Goal: Feedback & Contribution: Contribute content

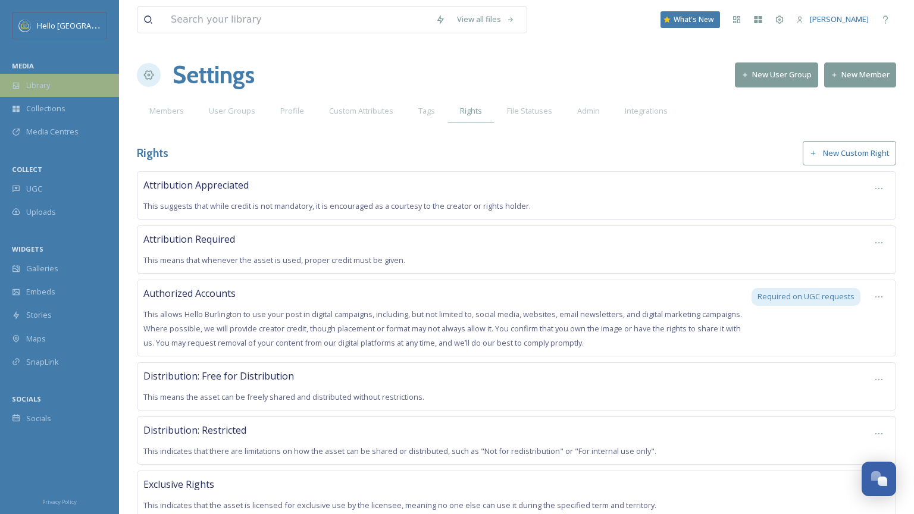
click at [36, 78] on div "Library" at bounding box center [59, 85] width 119 height 23
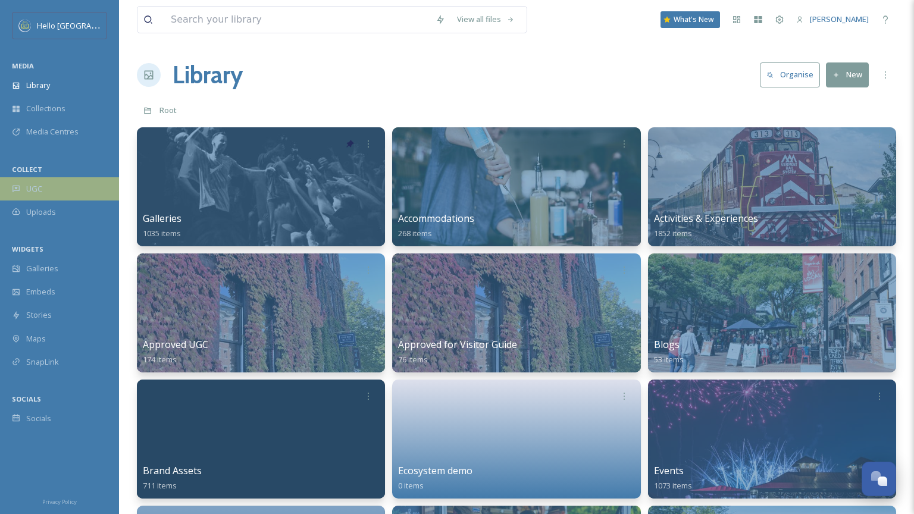
click at [58, 193] on div "UGC" at bounding box center [59, 188] width 119 height 23
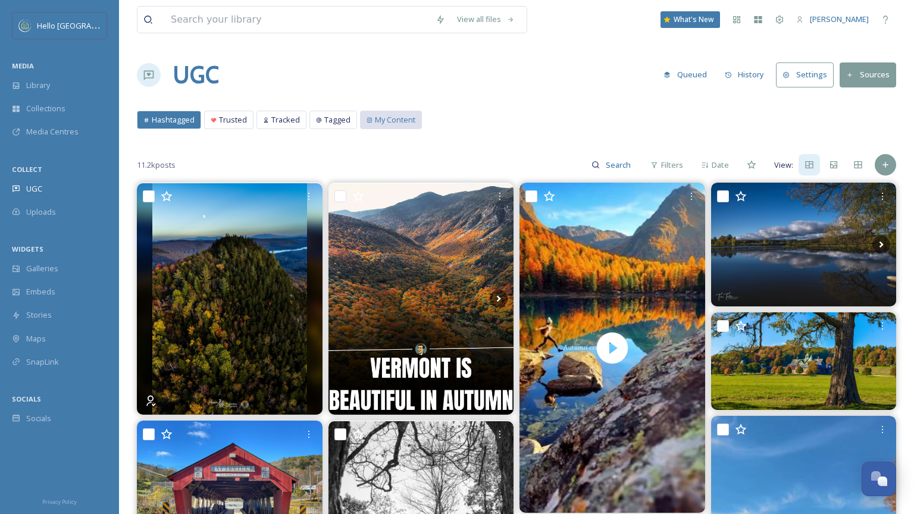
click at [409, 114] on span "My Content" at bounding box center [395, 119] width 40 height 11
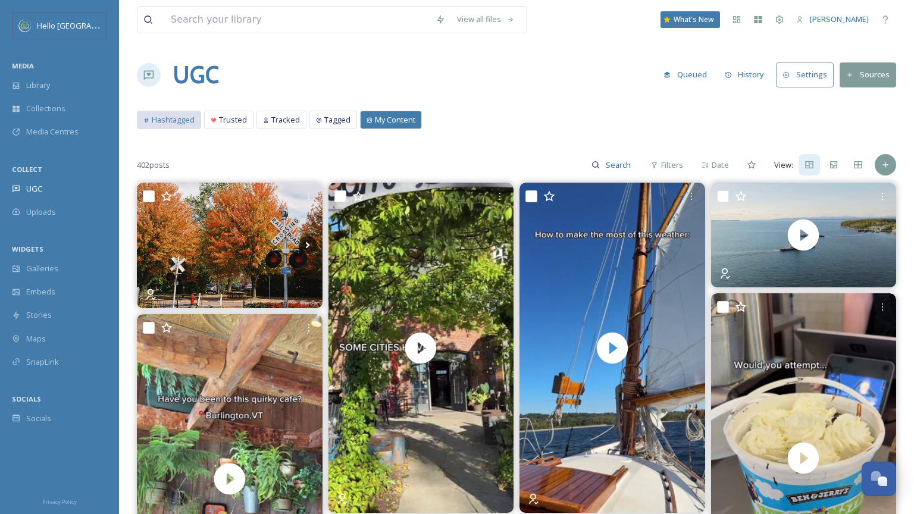
click at [166, 119] on span "Hashtagged" at bounding box center [173, 119] width 43 height 11
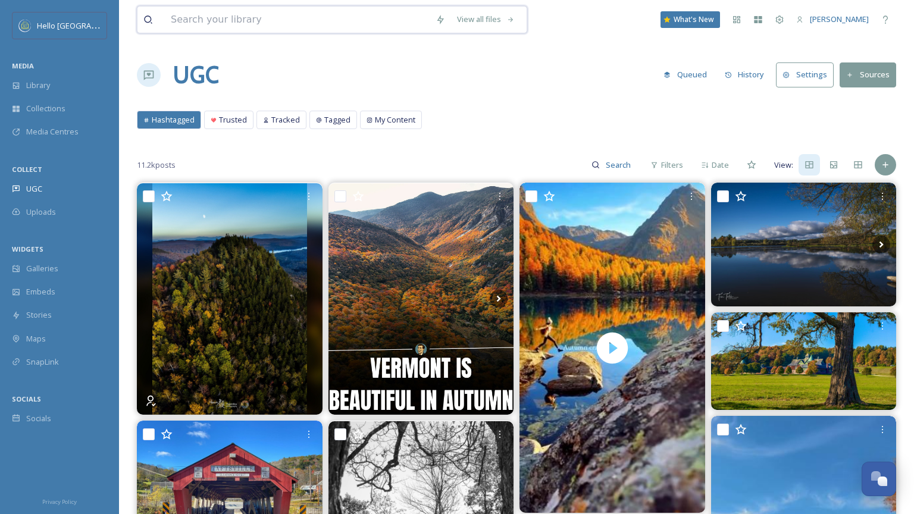
click at [237, 18] on input at bounding box center [297, 20] width 265 height 26
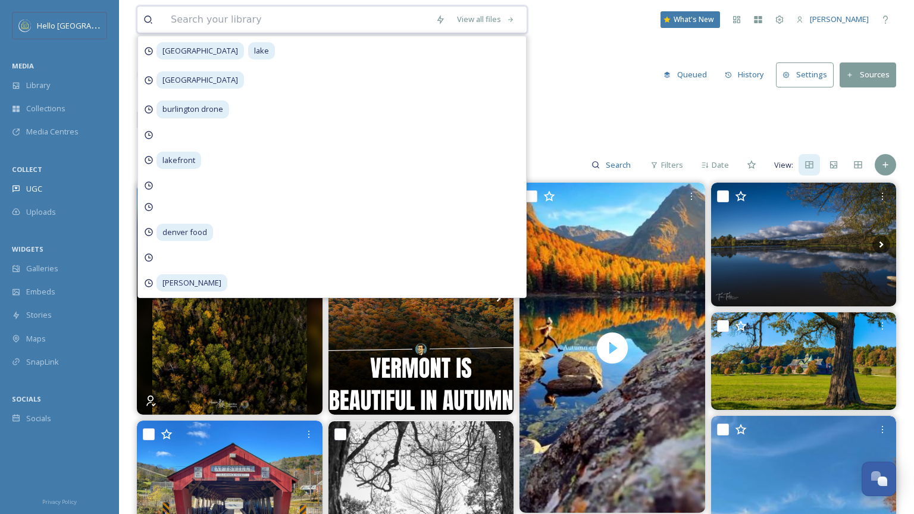
paste input "[URL][DOMAIN_NAME]"
type input "[URL][DOMAIN_NAME]"
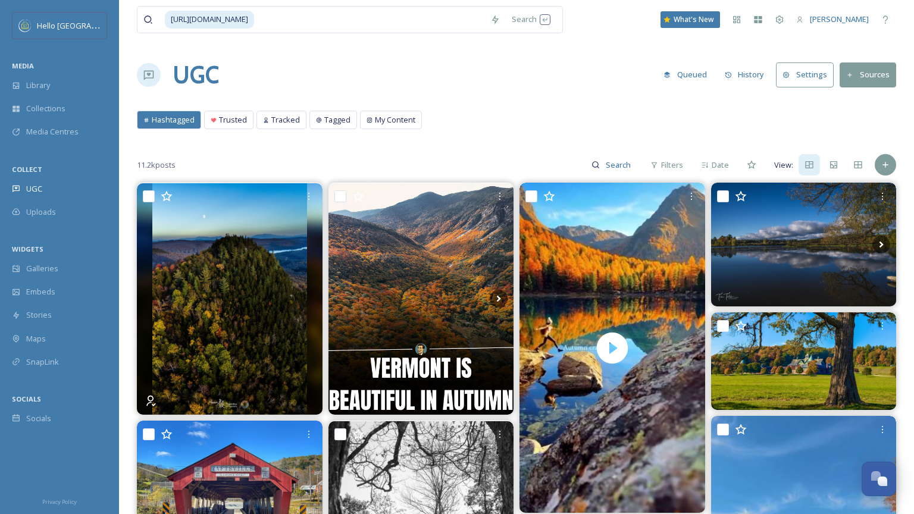
click at [342, 171] on div "11.2k posts Filters Date View:" at bounding box center [516, 165] width 759 height 24
click at [890, 154] on div "11.2k posts Filters Date View:" at bounding box center [516, 165] width 759 height 24
click at [886, 172] on div "Add Post" at bounding box center [885, 164] width 21 height 21
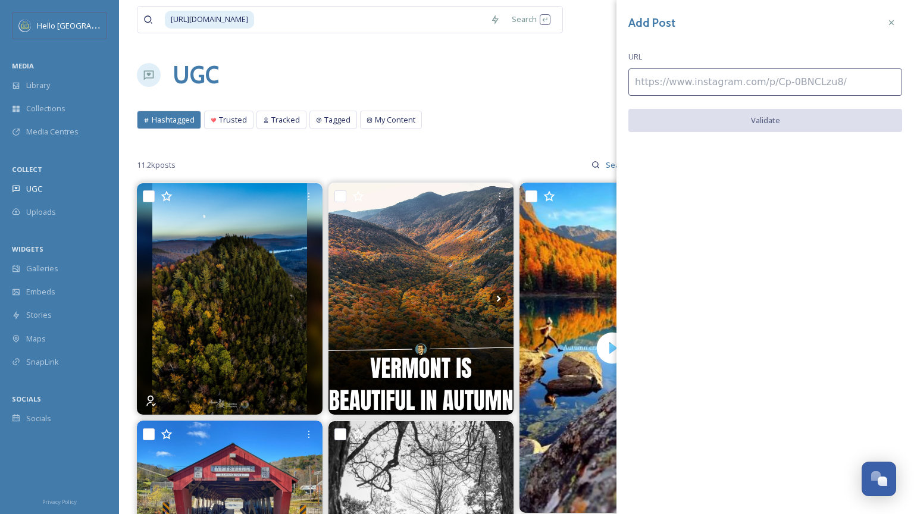
click at [774, 70] on input at bounding box center [765, 81] width 274 height 27
paste input "[URL][DOMAIN_NAME]"
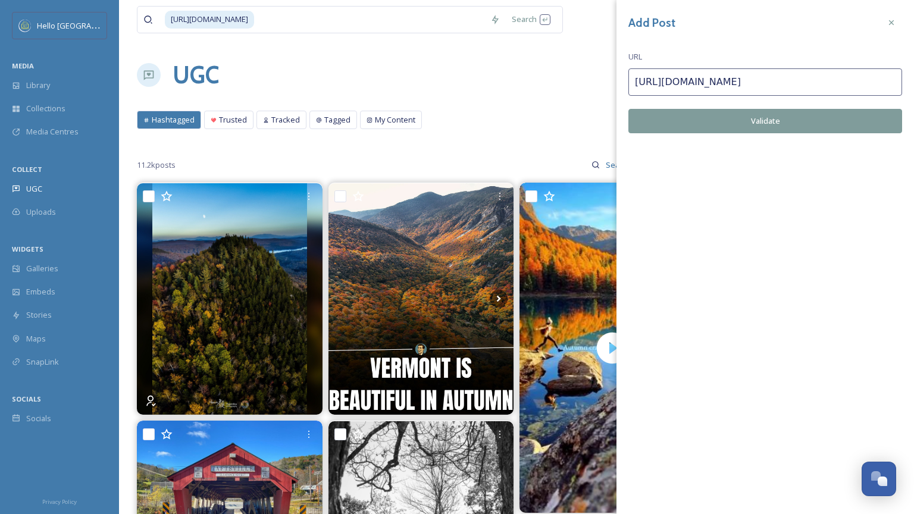
type input "[URL][DOMAIN_NAME]"
click at [774, 136] on div "Add Post URL [URL][DOMAIN_NAME] Validate" at bounding box center [765, 81] width 298 height 163
click at [774, 117] on button "Validate" at bounding box center [765, 121] width 274 height 24
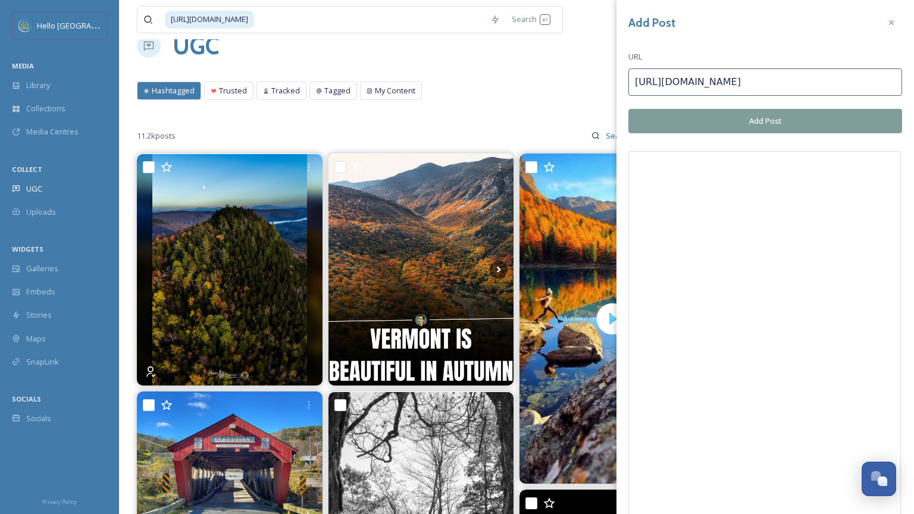
click at [840, 124] on button "Add Post" at bounding box center [765, 121] width 274 height 24
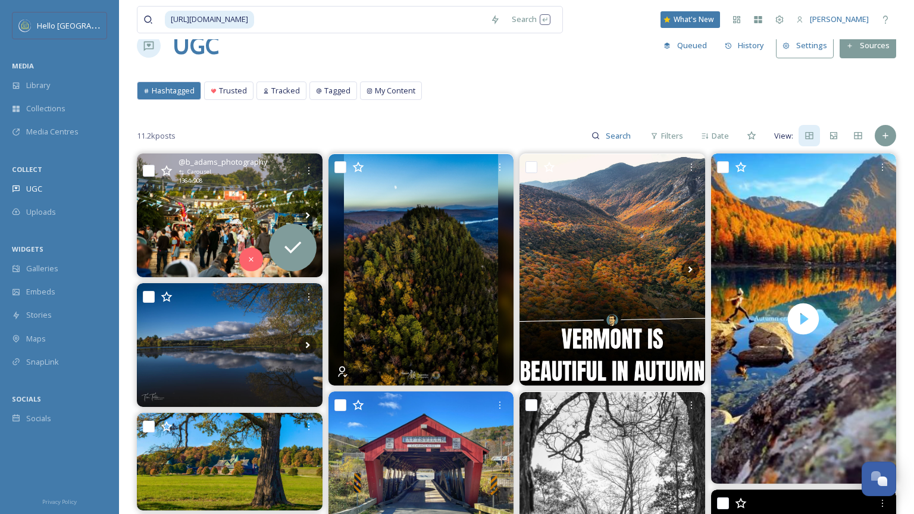
click at [301, 190] on div "@ b_adams_photography Carousel 1364 x 908" at bounding box center [230, 172] width 186 height 37
click at [295, 262] on div "Request" at bounding box center [293, 248] width 48 height 48
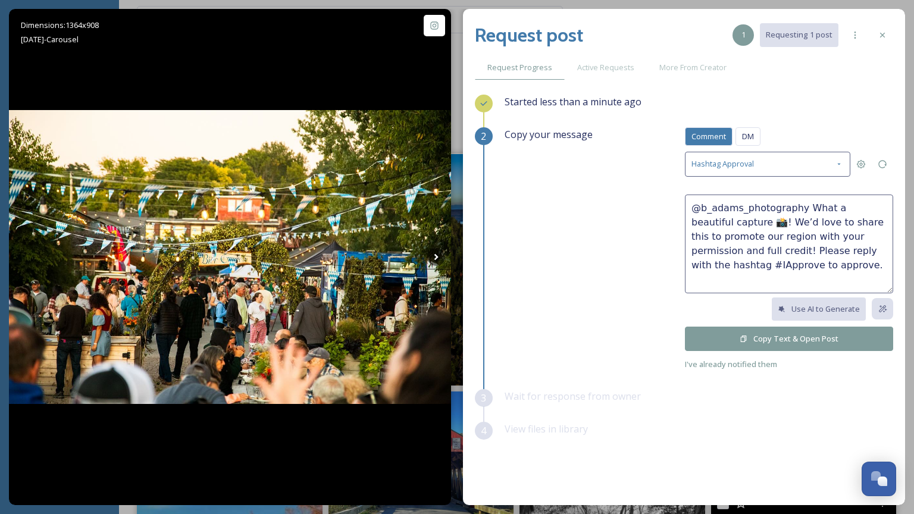
drag, startPoint x: 800, startPoint y: 276, endPoint x: 681, endPoint y: 170, distance: 158.9
click at [681, 170] on div "Copy your message Comment DM Comment DM Hashtag Approval @b_adams_photography W…" at bounding box center [699, 249] width 389 height 244
click at [743, 131] on span "DM" at bounding box center [748, 136] width 12 height 11
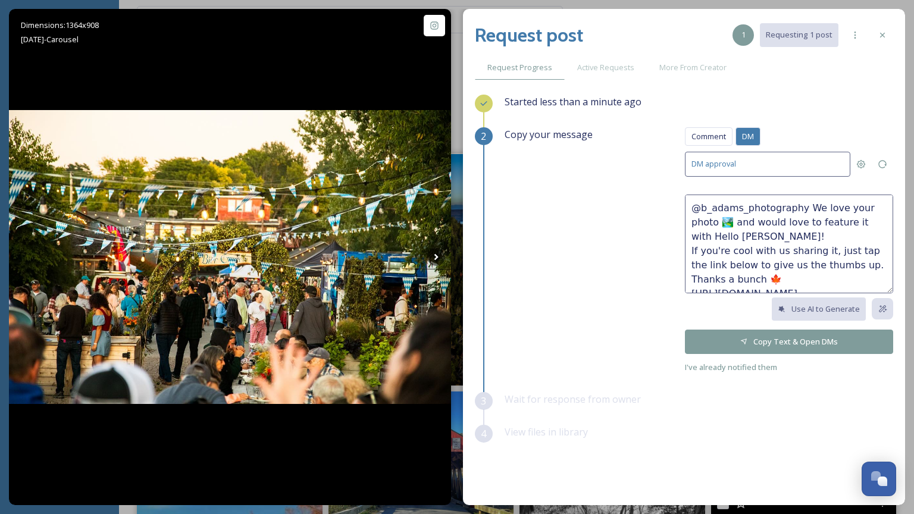
scroll to position [14, 0]
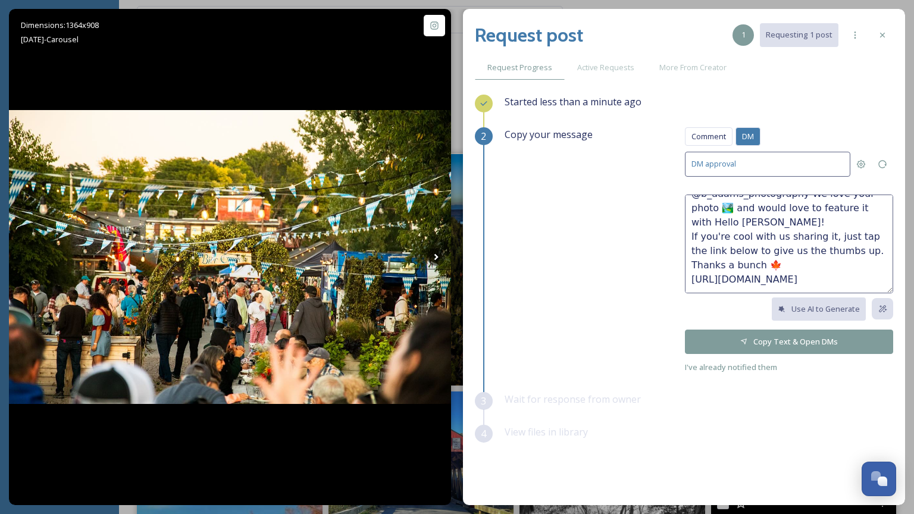
click at [783, 347] on button "Copy Text & Open DMs" at bounding box center [789, 342] width 208 height 24
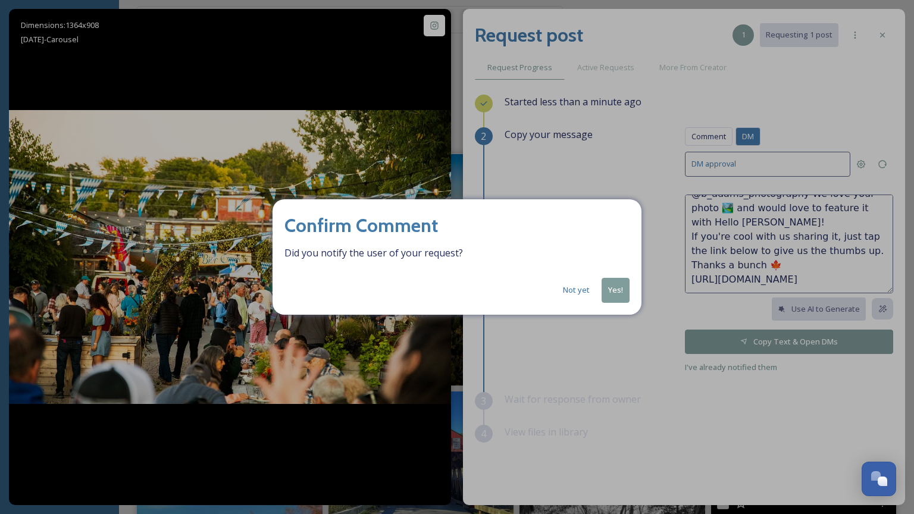
click at [619, 289] on button "Yes!" at bounding box center [616, 290] width 28 height 24
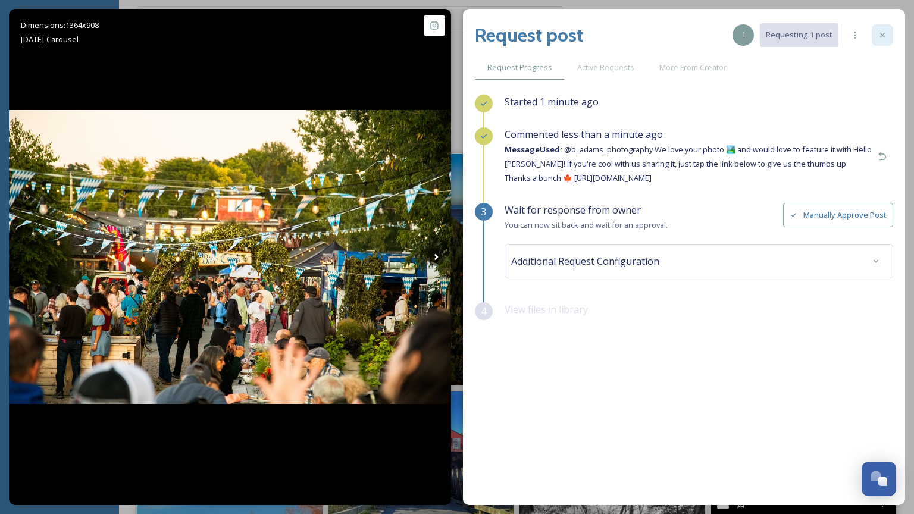
click at [885, 41] on div at bounding box center [882, 34] width 21 height 21
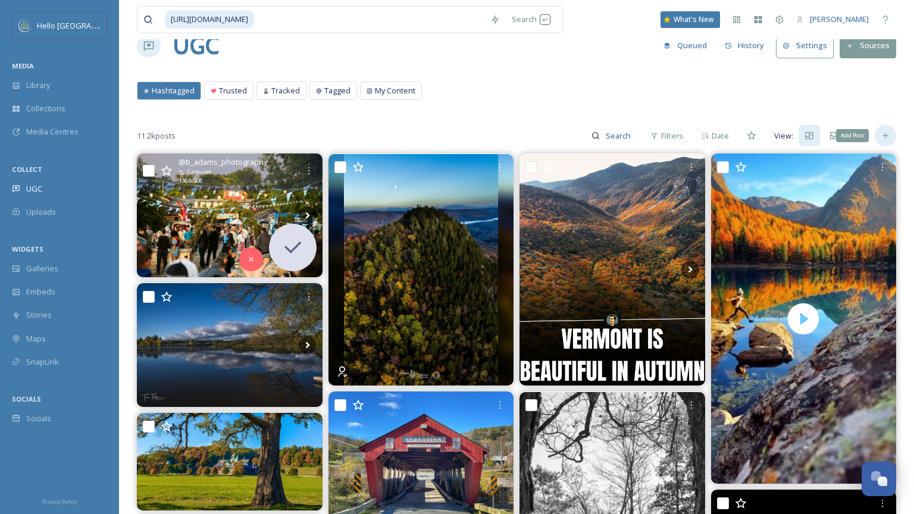
click at [891, 129] on div "Add Post" at bounding box center [885, 135] width 21 height 21
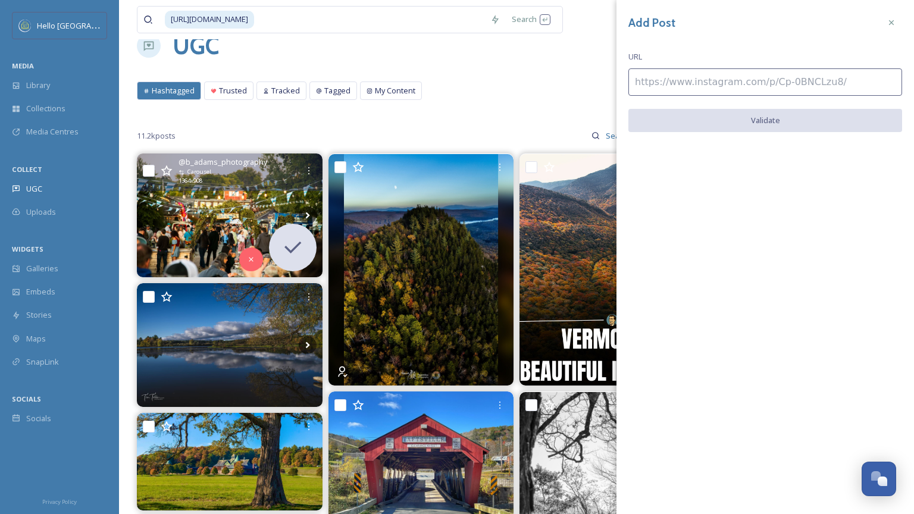
click at [779, 79] on input at bounding box center [765, 81] width 274 height 27
paste input "[URL][DOMAIN_NAME]"
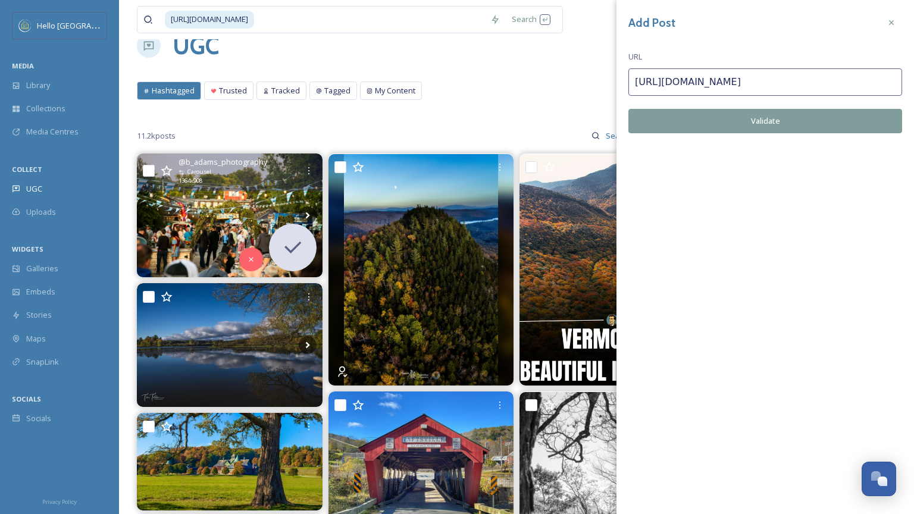
type input "[URL][DOMAIN_NAME]"
click at [794, 127] on button "Validate" at bounding box center [765, 121] width 274 height 24
click at [829, 132] on button "Add Post" at bounding box center [765, 121] width 274 height 24
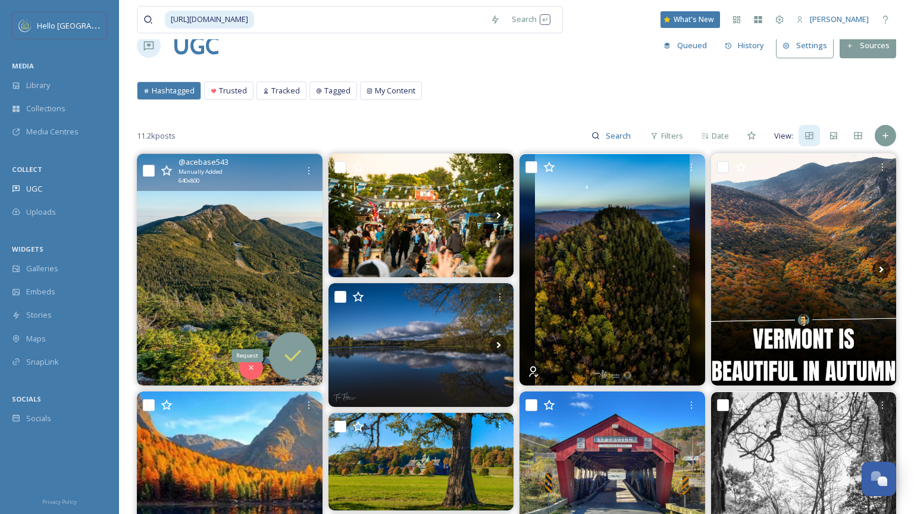
click at [295, 346] on icon at bounding box center [293, 356] width 24 height 24
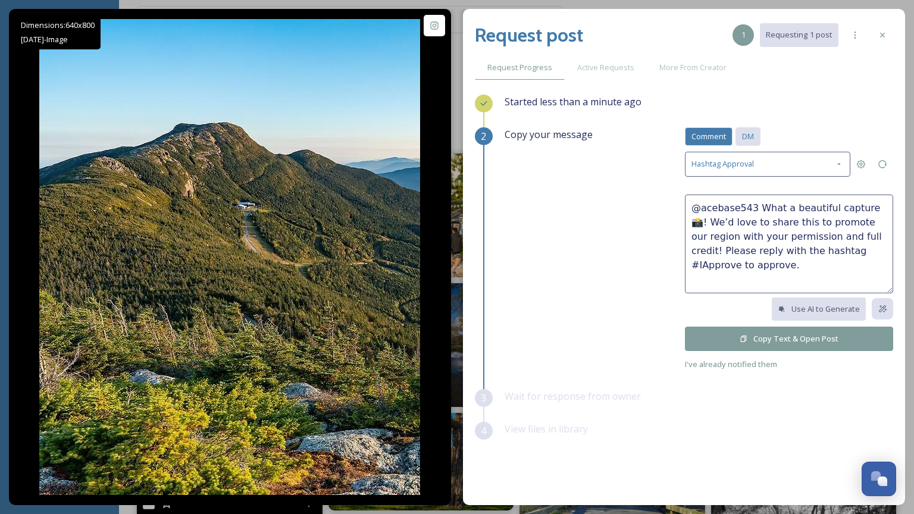
click at [751, 133] on span "DM" at bounding box center [748, 136] width 12 height 11
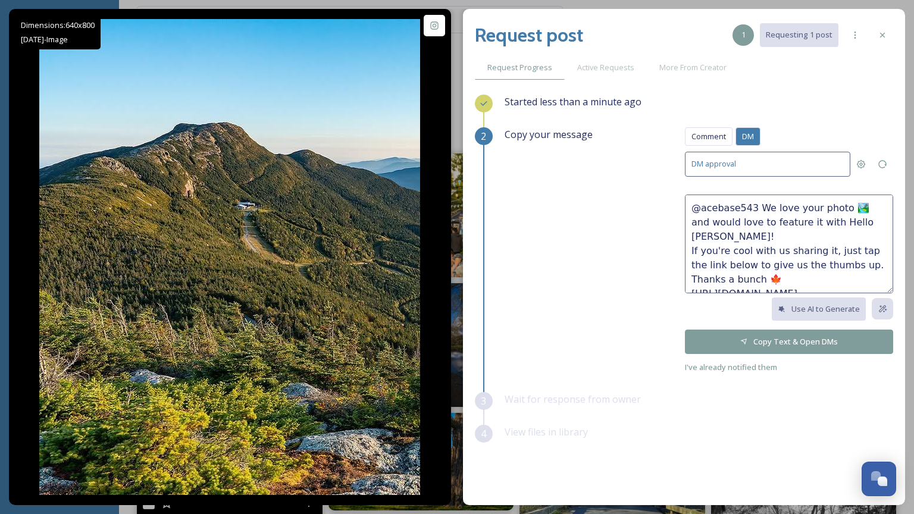
click at [815, 337] on button "Copy Text & Open DMs" at bounding box center [789, 342] width 208 height 24
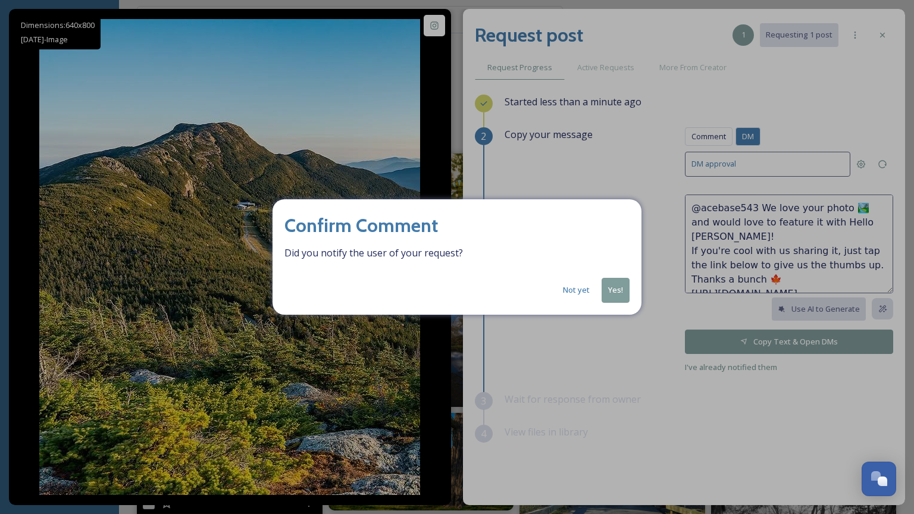
click at [613, 295] on button "Yes!" at bounding box center [616, 290] width 28 height 24
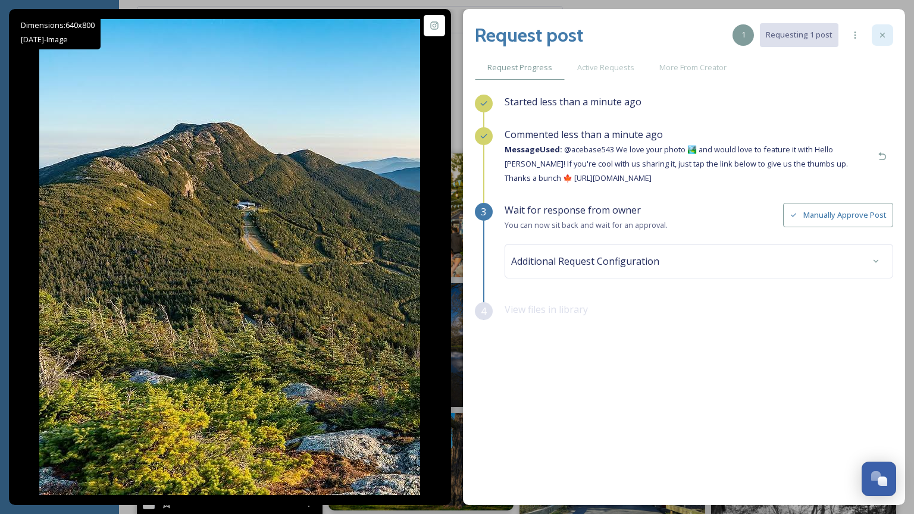
click at [886, 32] on icon at bounding box center [883, 35] width 10 height 10
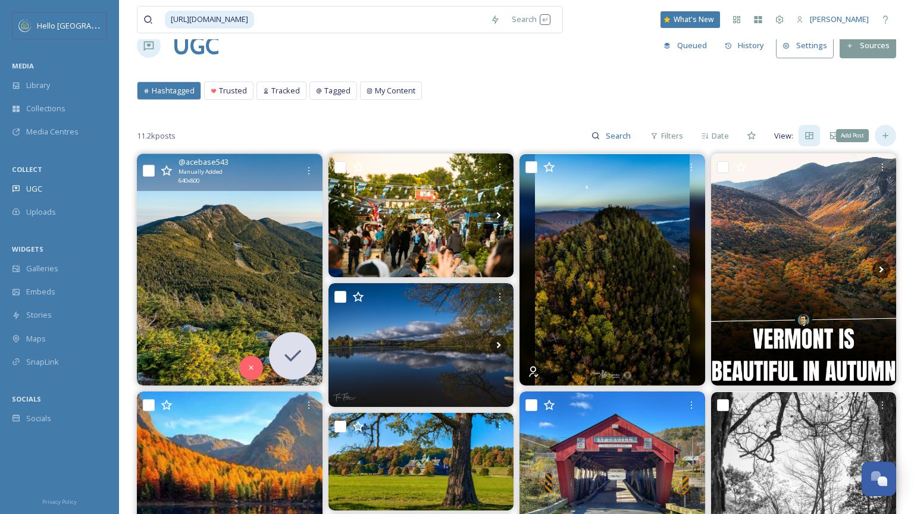
click at [888, 136] on icon at bounding box center [886, 136] width 10 height 10
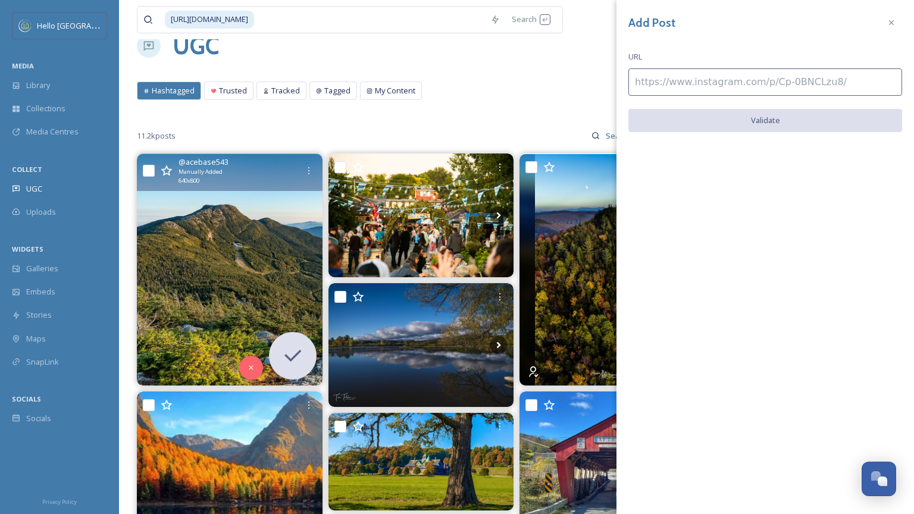
click at [725, 78] on input at bounding box center [765, 81] width 274 height 27
paste input "[URL][DOMAIN_NAME]"
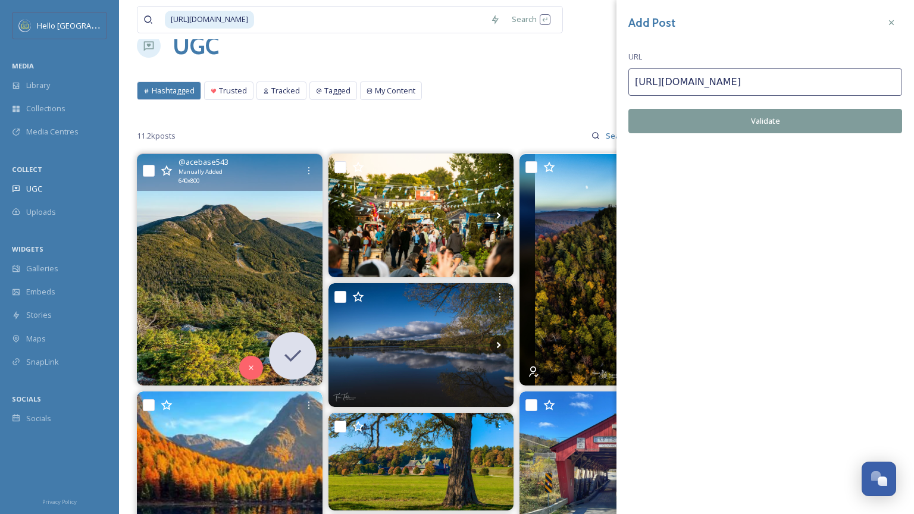
type input "[URL][DOMAIN_NAME]"
click at [753, 115] on button "Validate" at bounding box center [765, 121] width 274 height 24
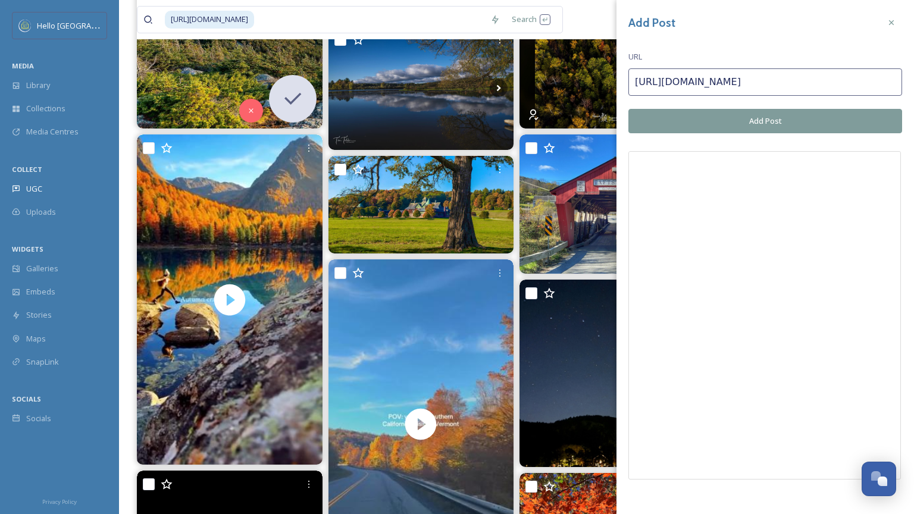
scroll to position [296, 0]
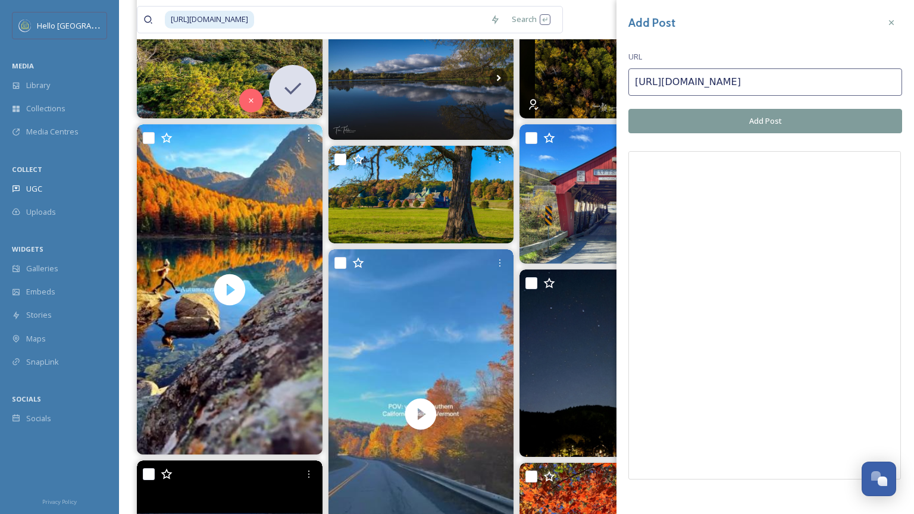
click at [774, 121] on button "Add Post" at bounding box center [765, 121] width 274 height 24
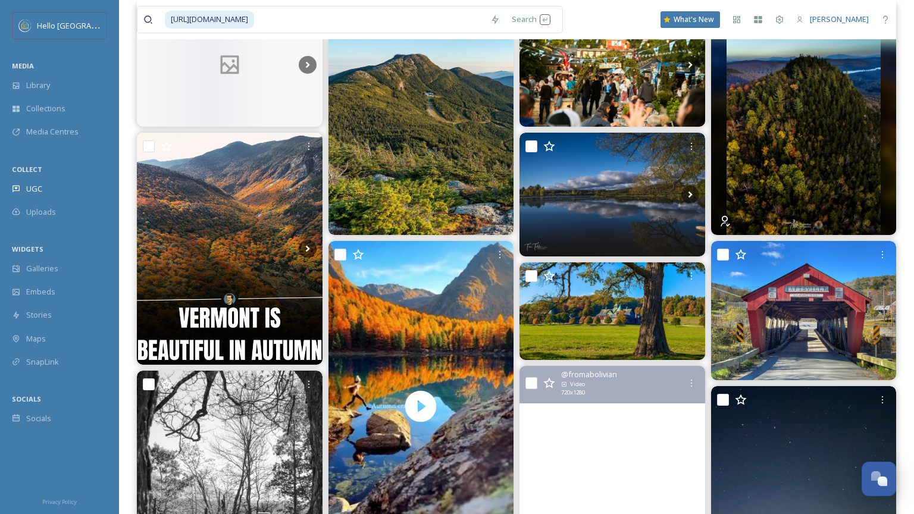
scroll to position [0, 0]
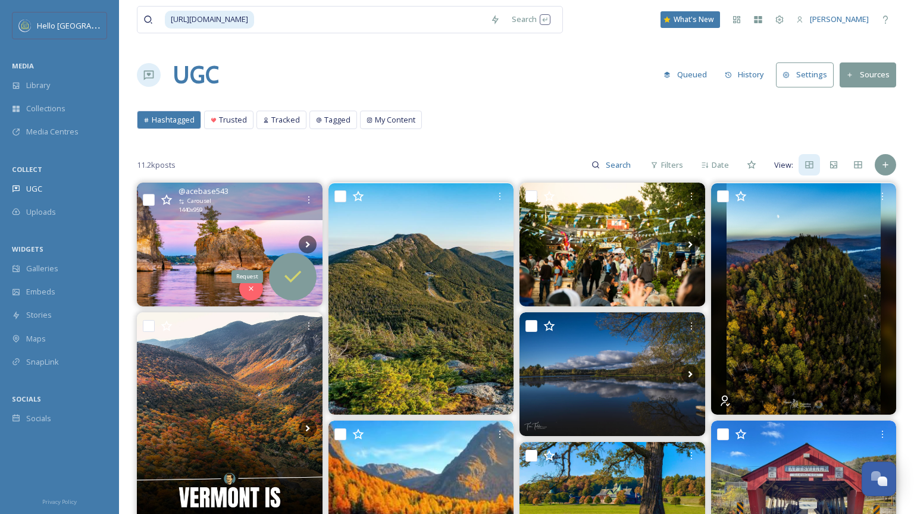
click at [298, 268] on icon at bounding box center [293, 277] width 24 height 24
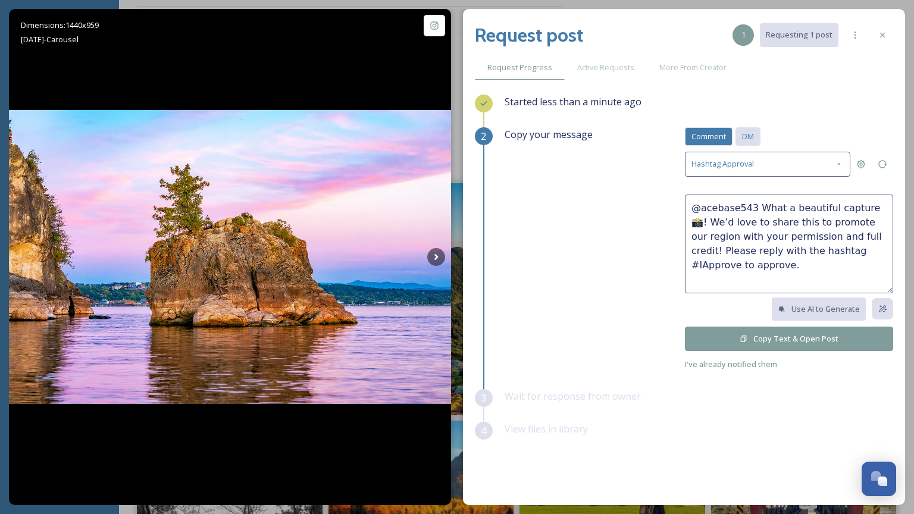
click at [747, 130] on div "DM" at bounding box center [747, 136] width 25 height 18
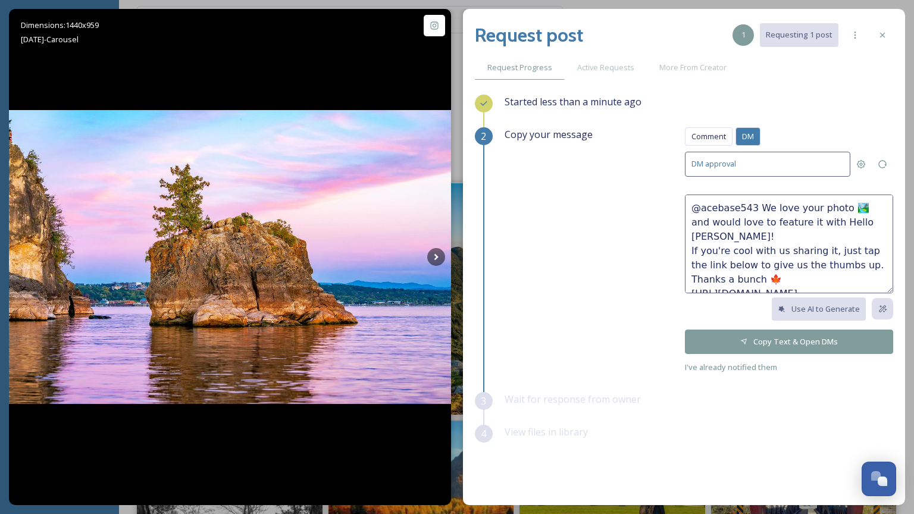
click at [769, 342] on button "Copy Text & Open DMs" at bounding box center [789, 342] width 208 height 24
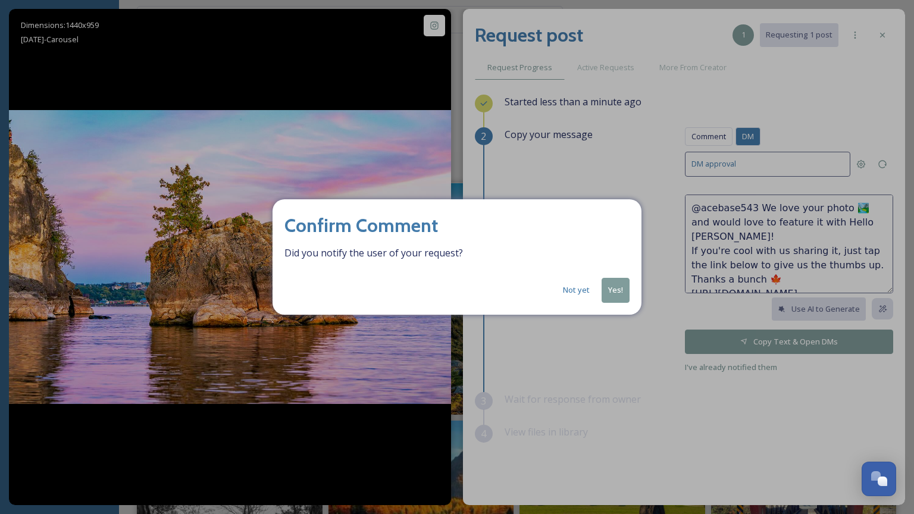
click at [621, 289] on button "Yes!" at bounding box center [616, 290] width 28 height 24
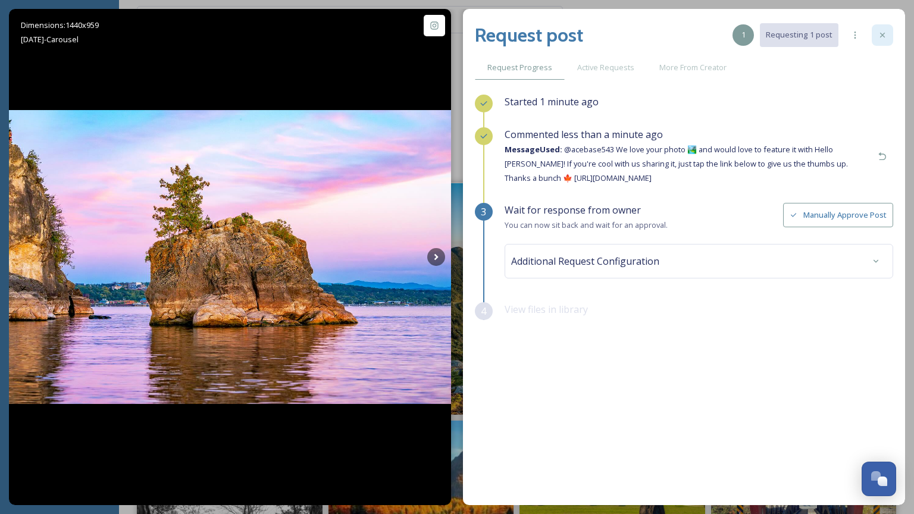
click at [882, 33] on icon at bounding box center [883, 35] width 10 height 10
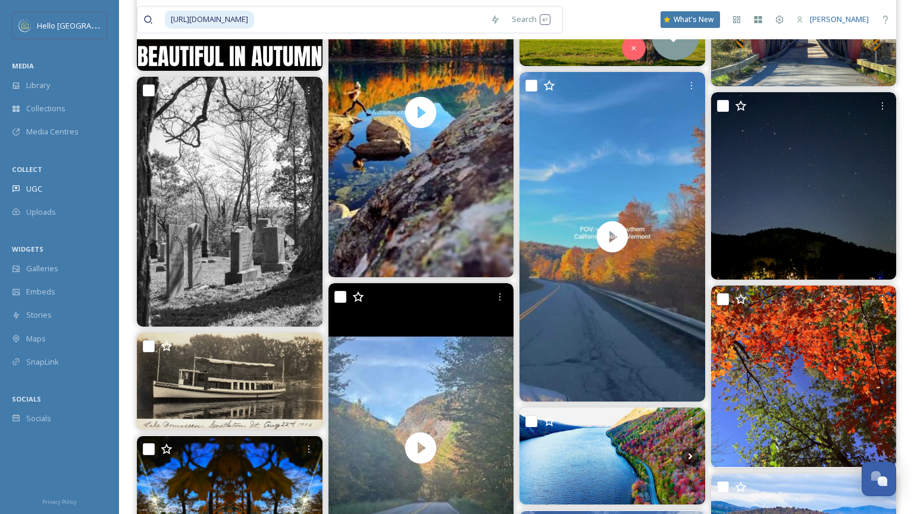
scroll to position [623, 0]
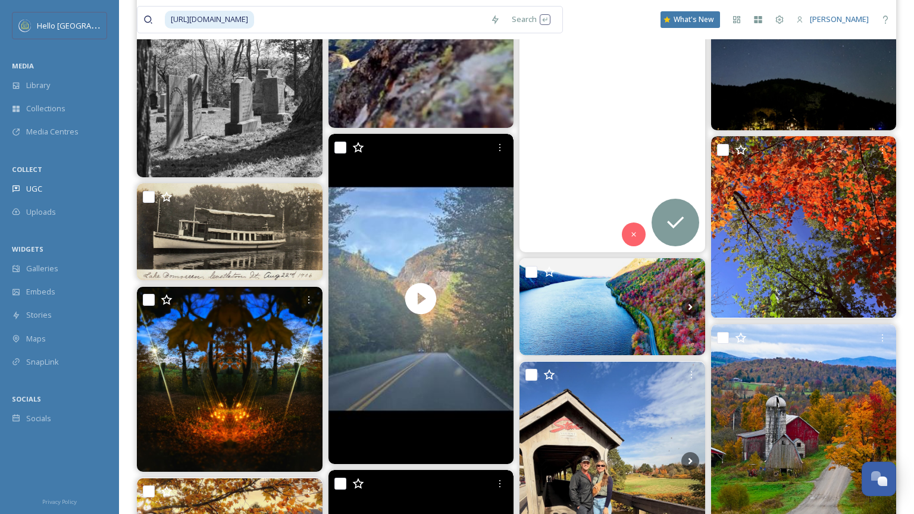
click at [620, 157] on video "We finally made our Vermont fall foliage trip happen! Even though the peak came…" at bounding box center [612, 88] width 186 height 330
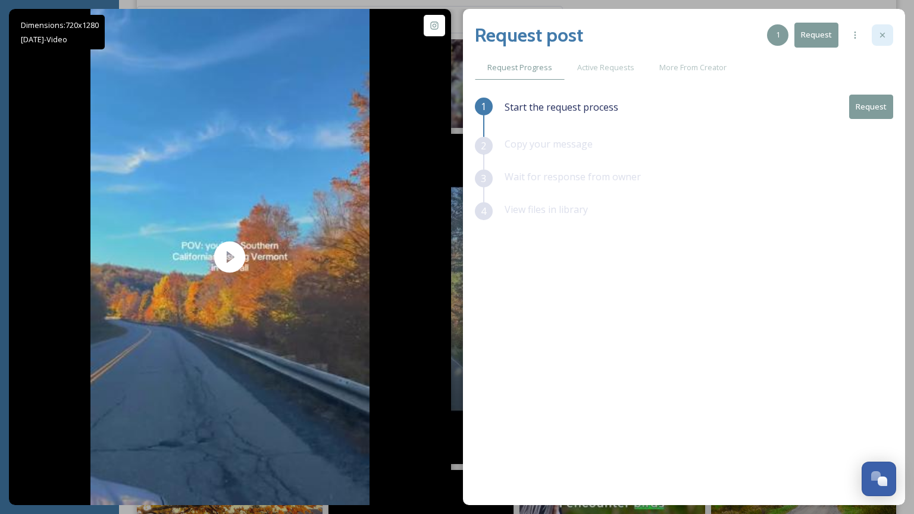
click at [881, 30] on div at bounding box center [882, 34] width 21 height 21
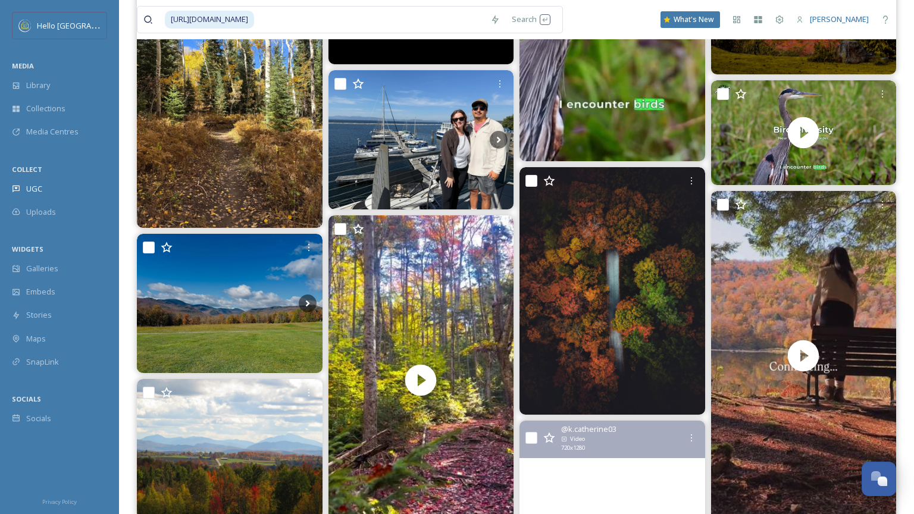
scroll to position [1347, 0]
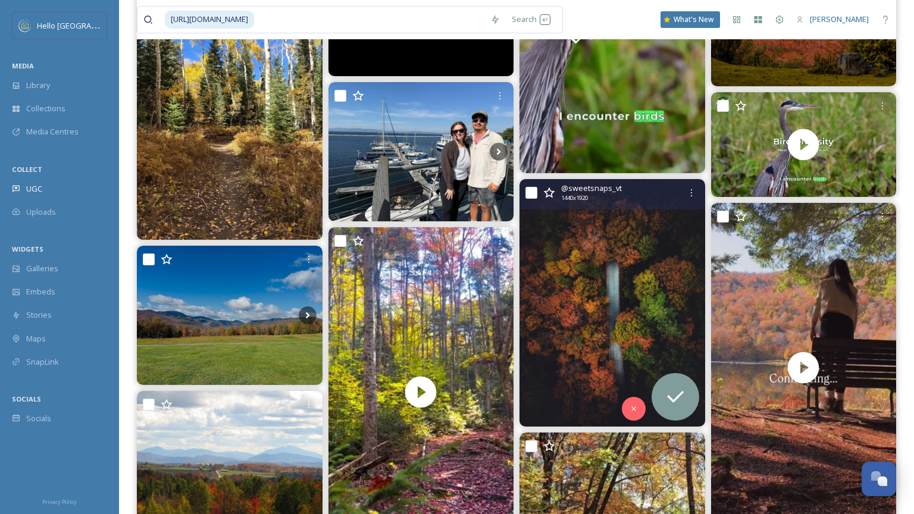
click at [577, 306] on img at bounding box center [612, 302] width 186 height 247
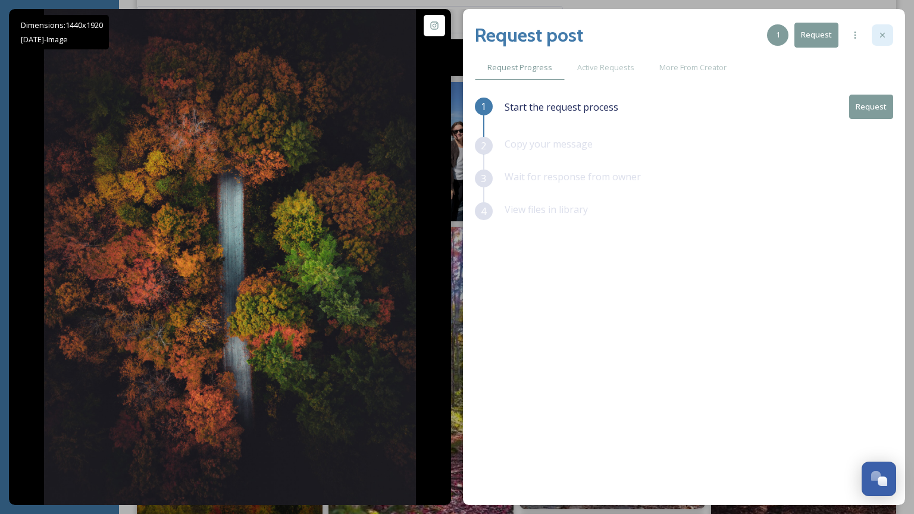
click at [881, 31] on icon at bounding box center [883, 35] width 10 height 10
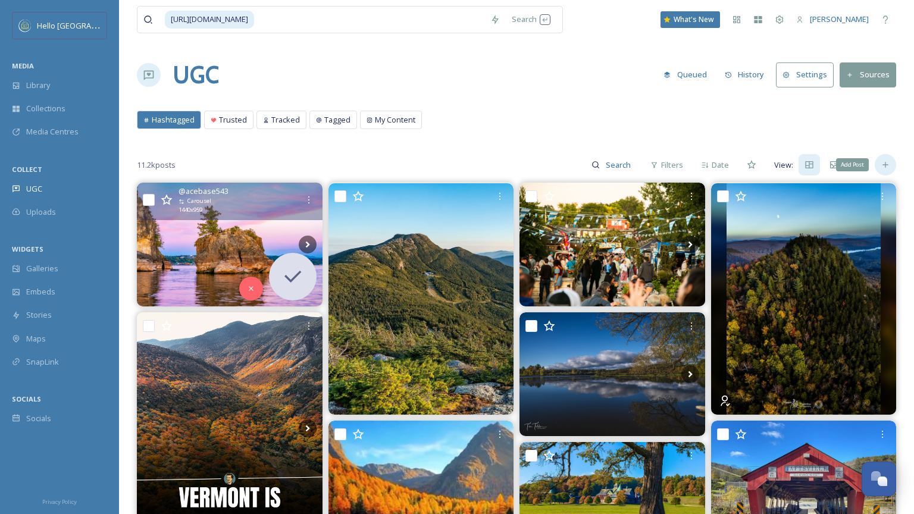
click at [888, 158] on div "Add Post" at bounding box center [885, 164] width 21 height 21
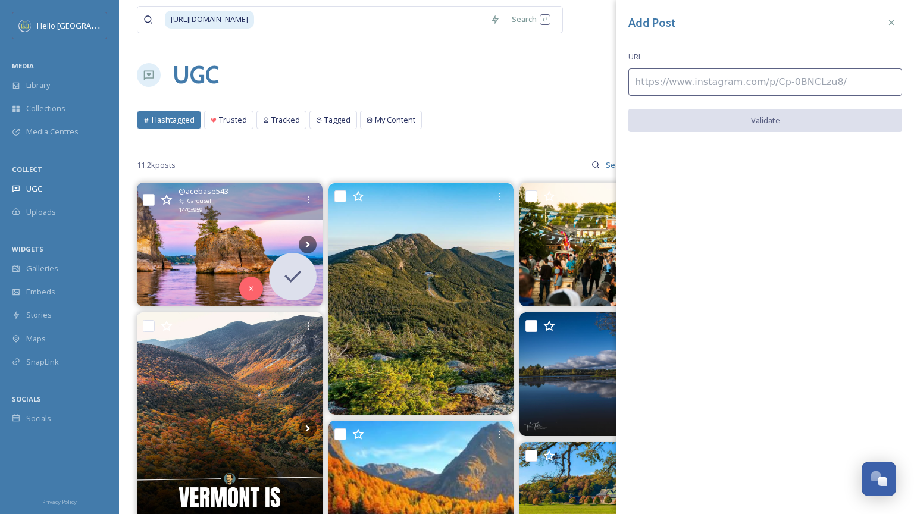
click at [690, 87] on input at bounding box center [765, 81] width 274 height 27
paste input "[URL][DOMAIN_NAME]"
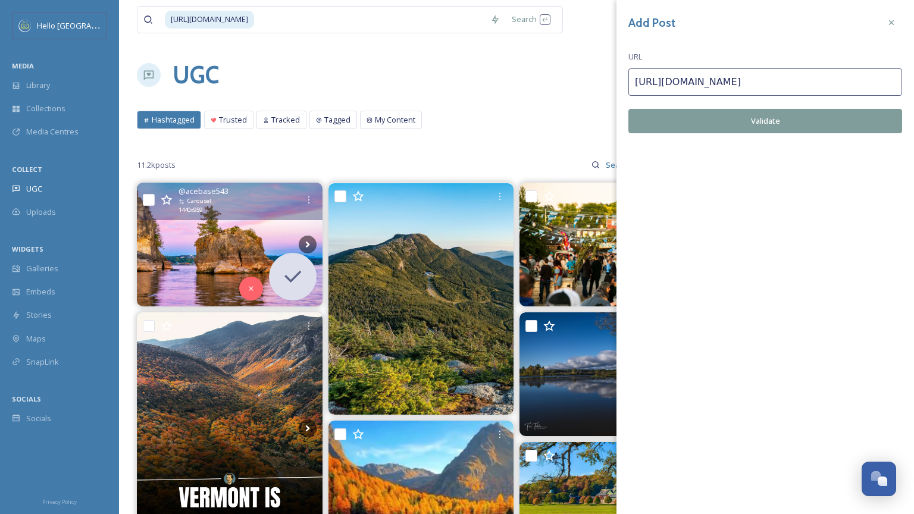
type input "[URL][DOMAIN_NAME]"
click at [696, 115] on button "Validate" at bounding box center [765, 121] width 274 height 24
click at [696, 115] on button "Add Post" at bounding box center [765, 121] width 274 height 24
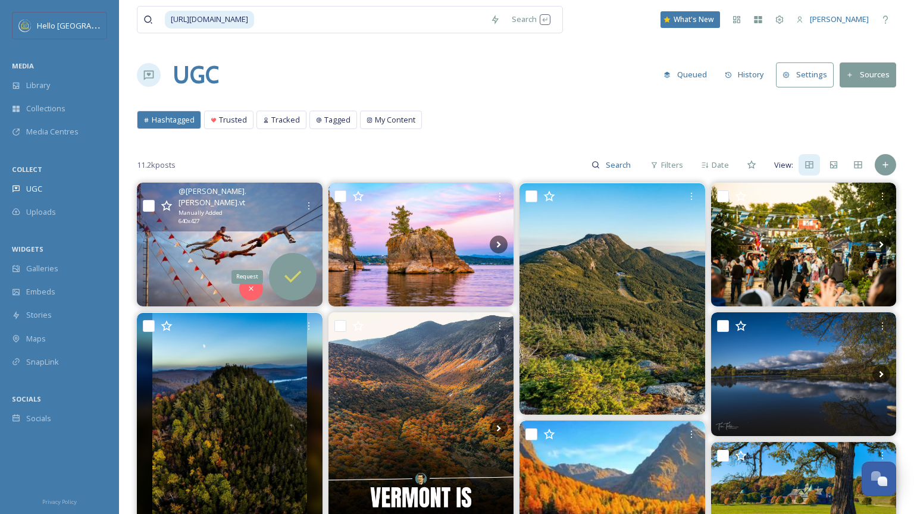
click at [308, 279] on div "Request" at bounding box center [293, 277] width 48 height 48
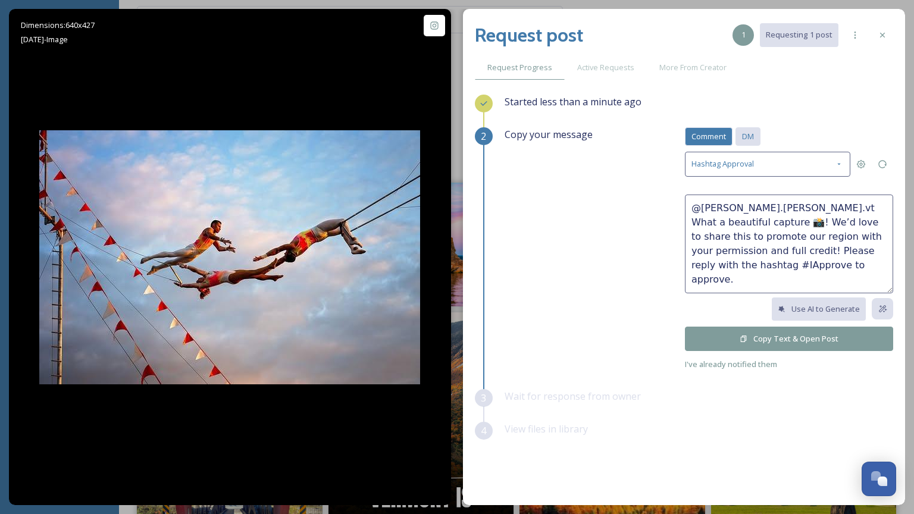
click at [751, 141] on span "DM" at bounding box center [748, 136] width 12 height 11
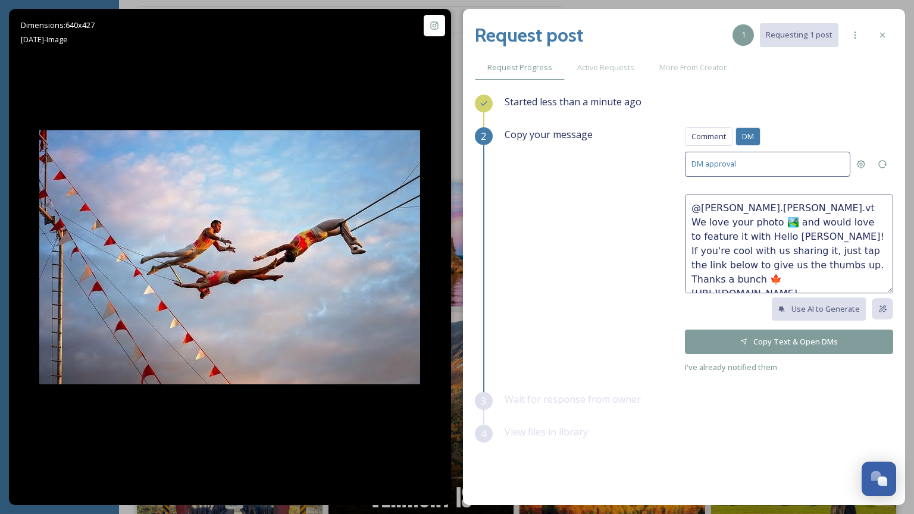
click at [753, 342] on button "Copy Text & Open DMs" at bounding box center [789, 342] width 208 height 24
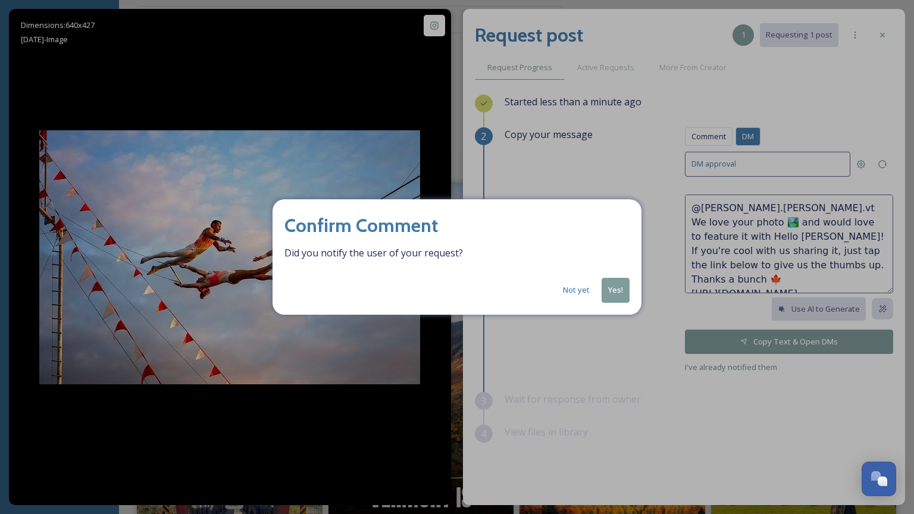
click at [611, 290] on button "Yes!" at bounding box center [616, 290] width 28 height 24
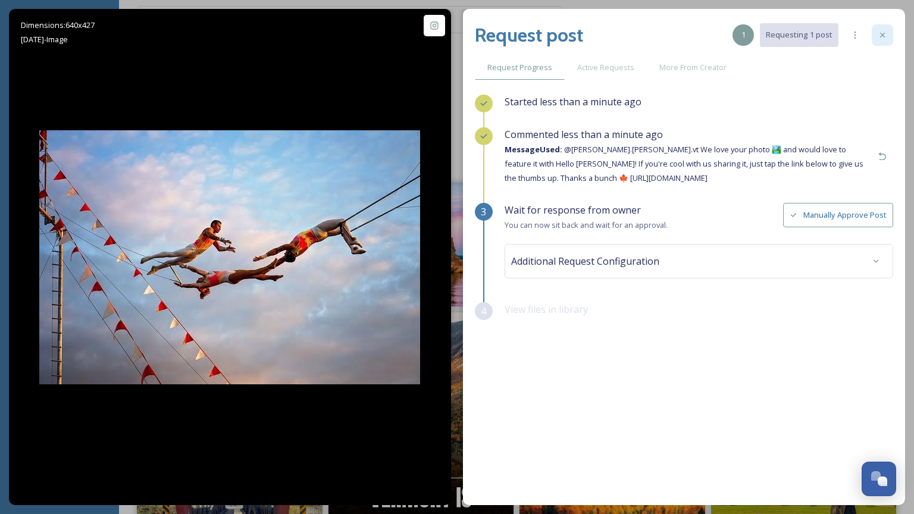
click at [881, 32] on icon at bounding box center [883, 35] width 10 height 10
